Goal: Task Accomplishment & Management: Manage account settings

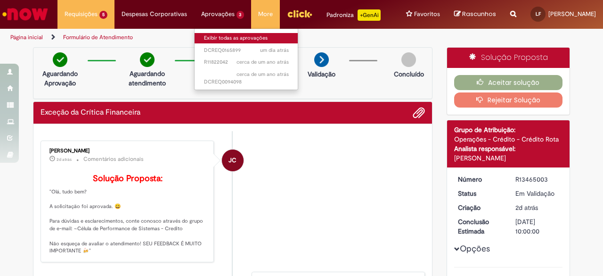
click at [204, 23] on li "Aprovações 3 Exibir todas as aprovações um dia atrás um dia atrás DCREQ0165899 …" at bounding box center [222, 14] width 57 height 28
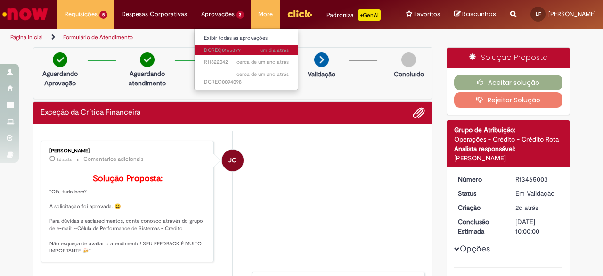
click at [225, 52] on span "um dia atrás um dia atrás DCREQ0165899" at bounding box center [246, 51] width 85 height 8
